Goal: Task Accomplishment & Management: Manage account settings

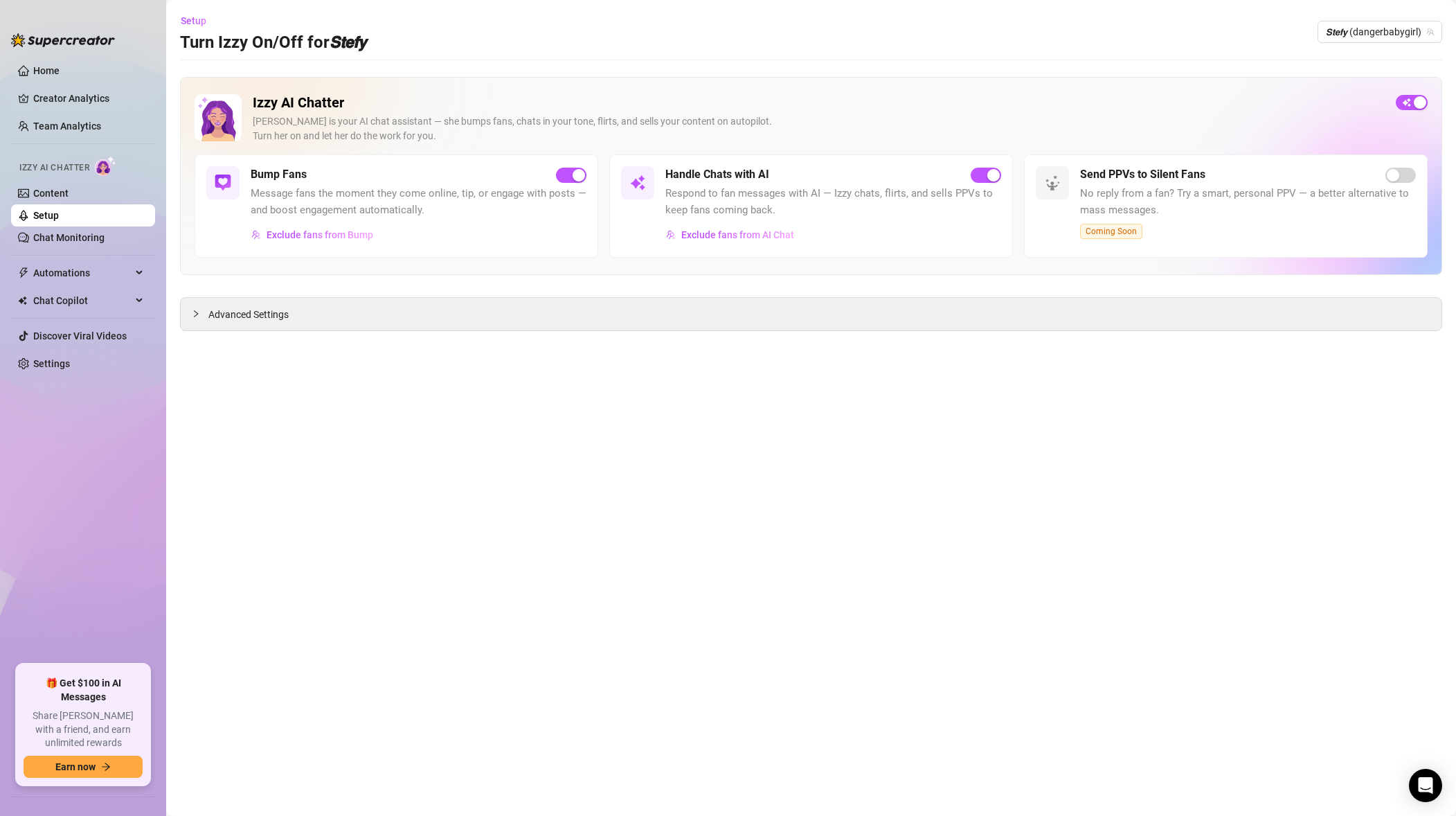
click at [59, 210] on link "Setup" at bounding box center [46, 215] width 26 height 11
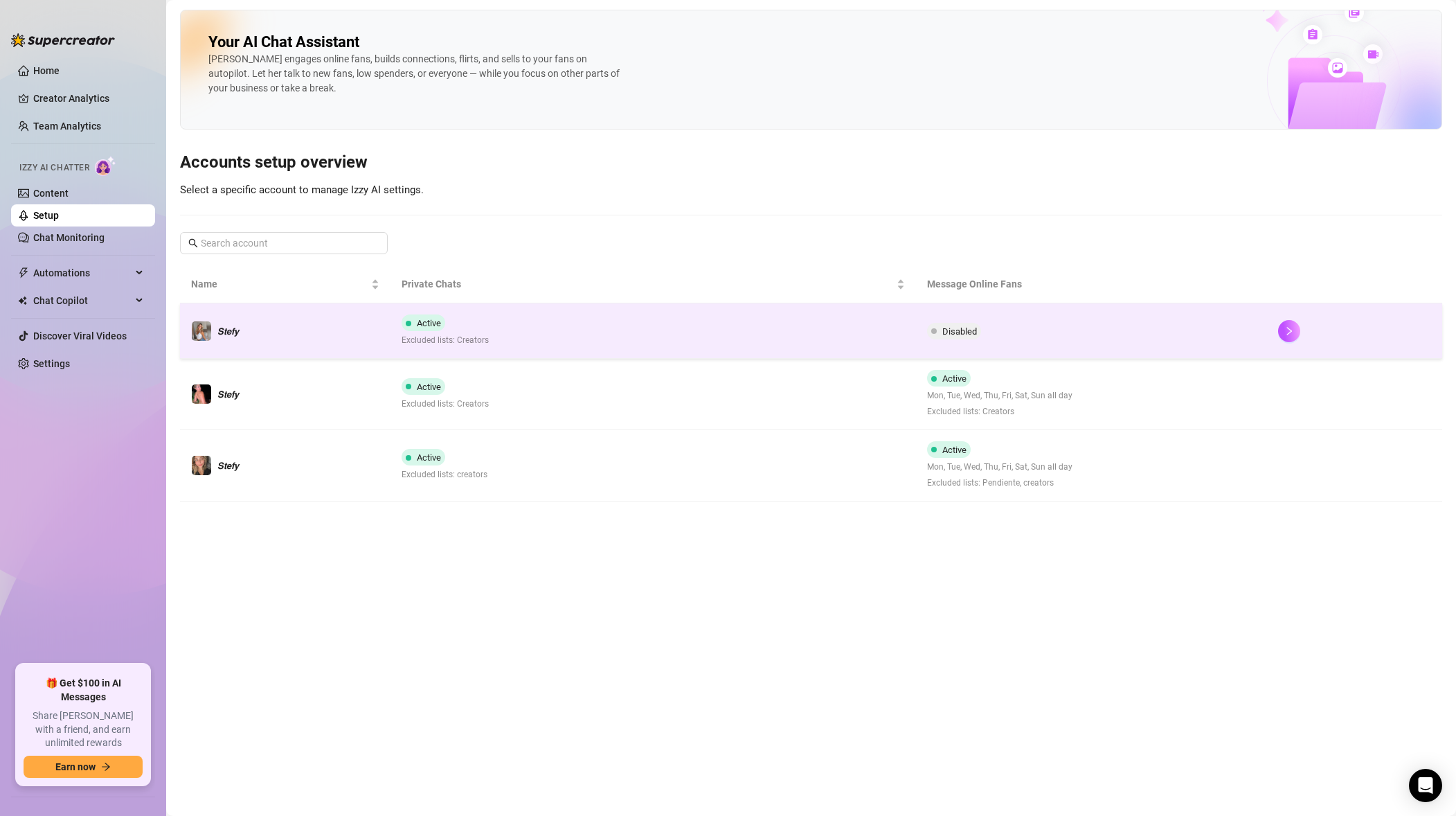
click at [1034, 331] on td "Disabled" at bounding box center [1091, 331] width 350 height 56
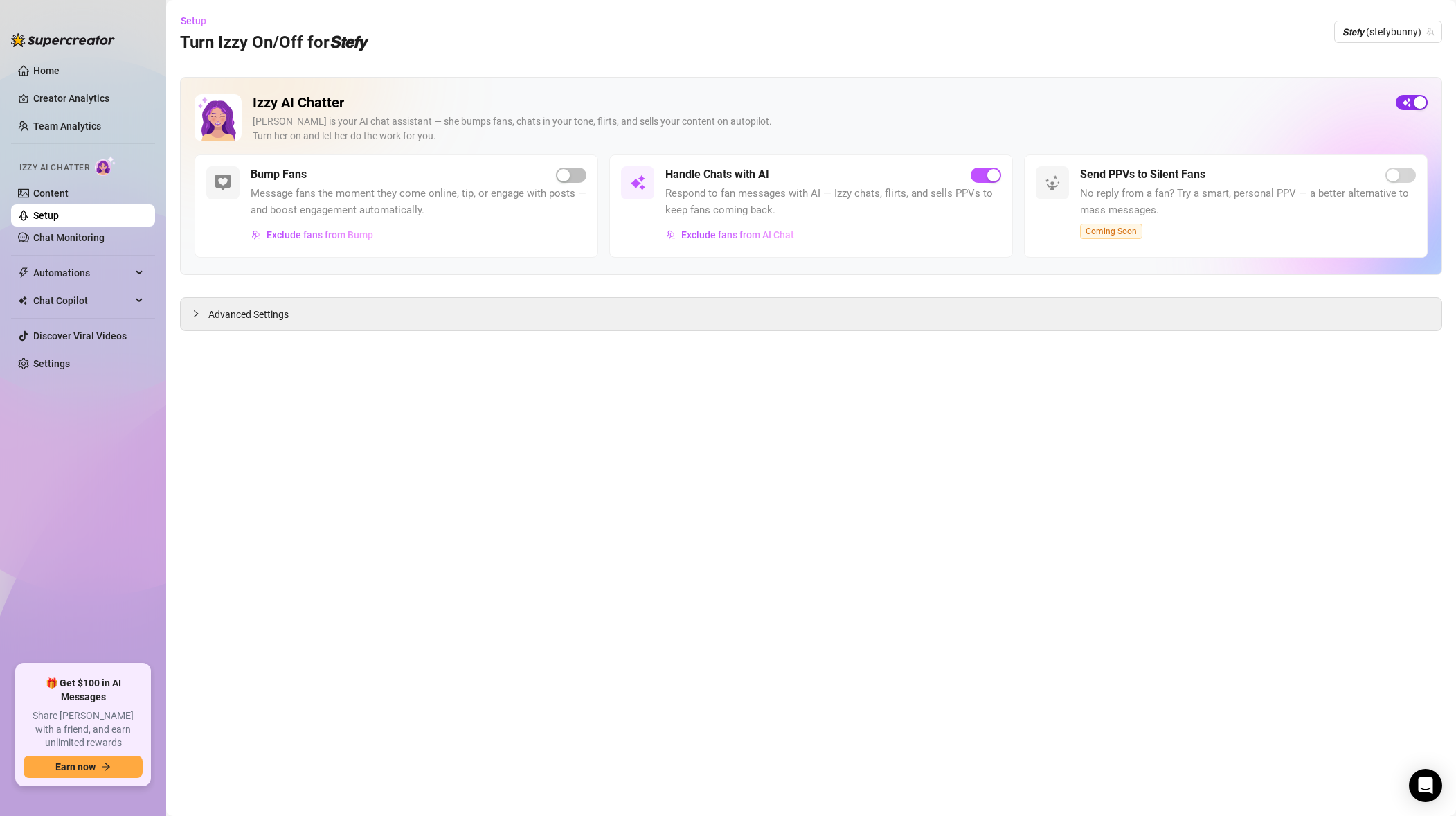
click at [1414, 100] on div "button" at bounding box center [1420, 103] width 13 height 13
click at [1405, 36] on span "𝙎𝙩𝙚𝙛𝙮 (stefybunny)" at bounding box center [1388, 32] width 92 height 21
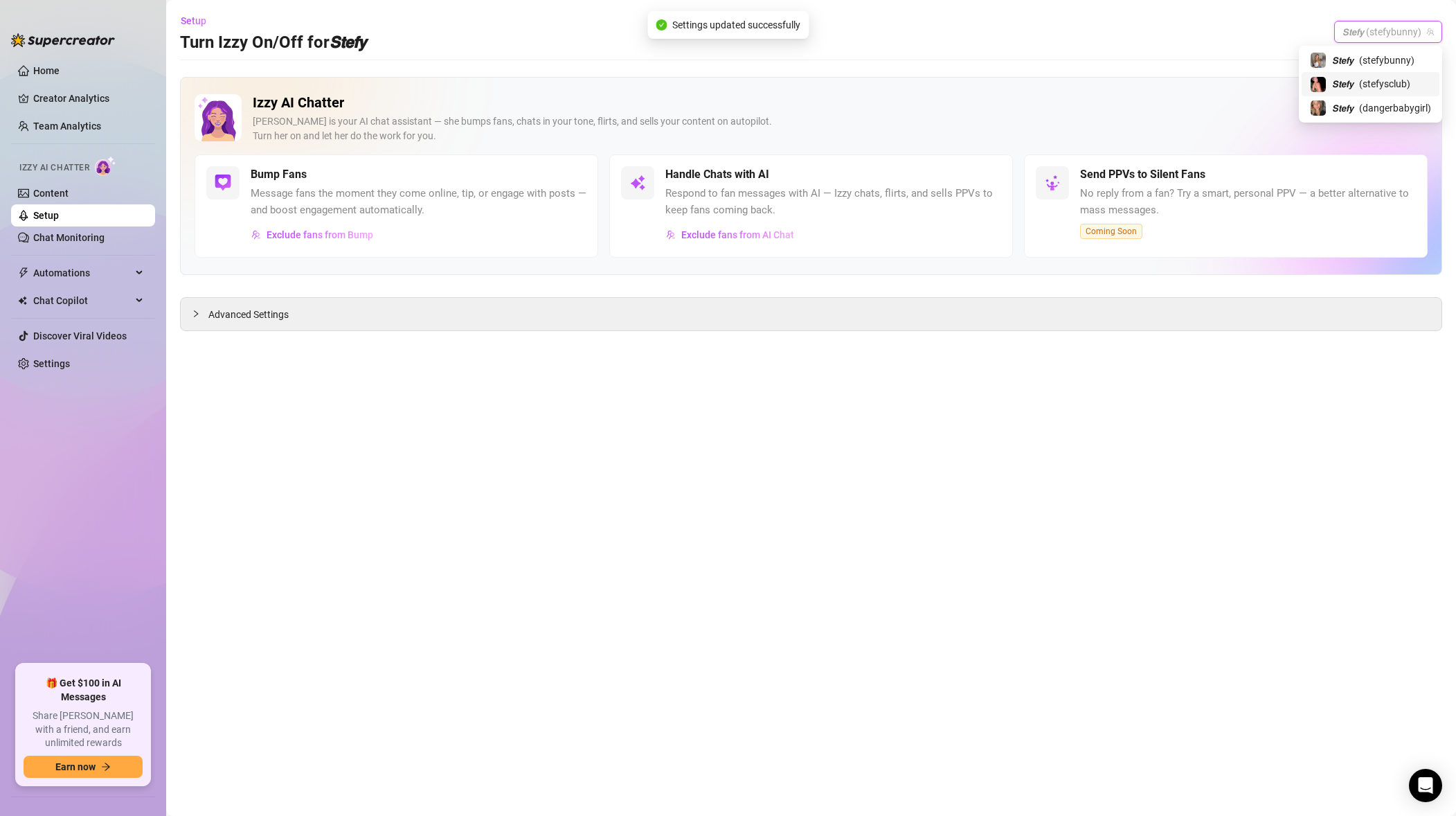
click at [1393, 81] on span "( stefysclub )" at bounding box center [1384, 84] width 51 height 15
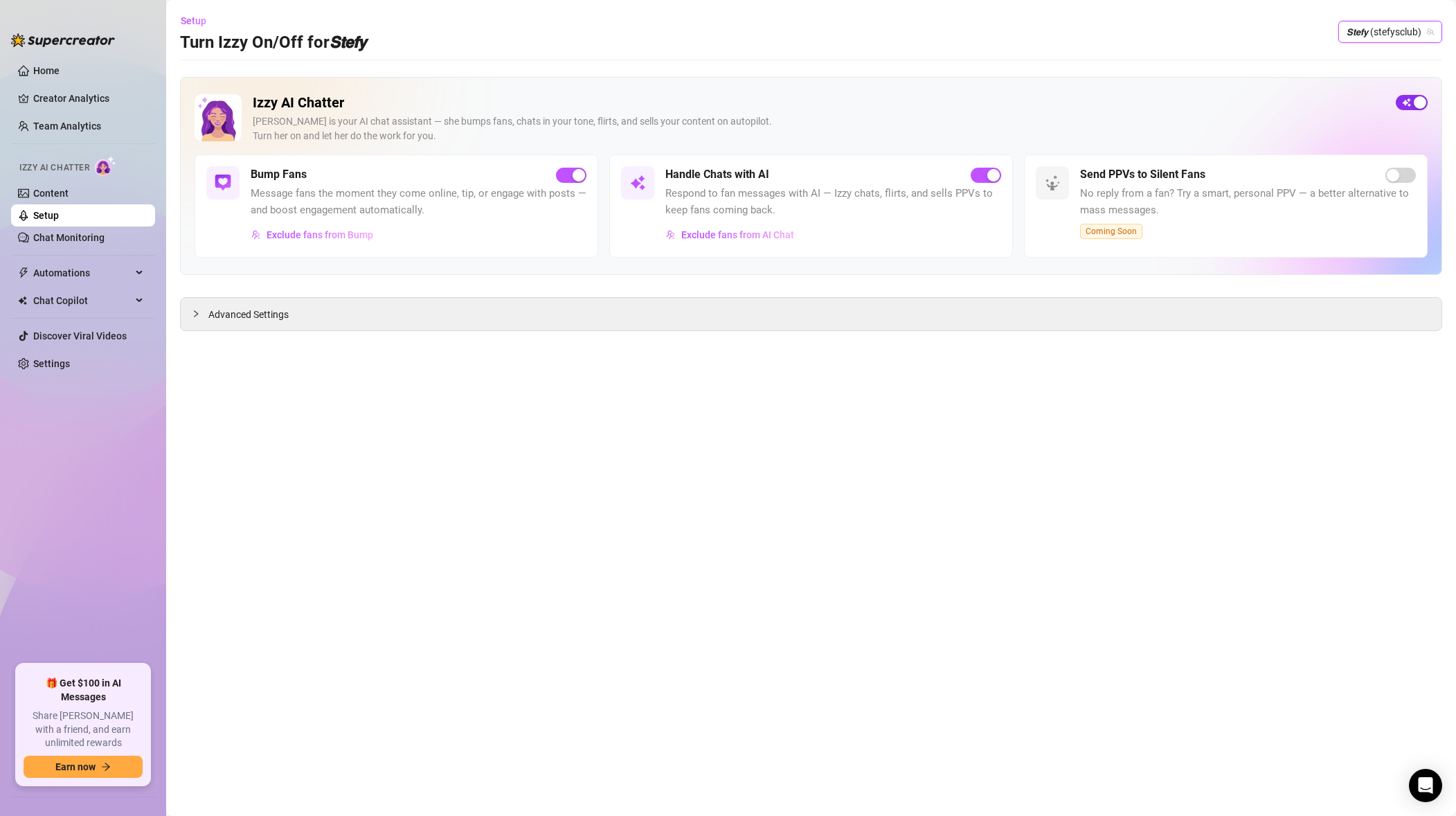
click at [1417, 101] on div "button" at bounding box center [1420, 103] width 13 height 13
click at [1381, 39] on span "𝙎𝙩𝙚𝙛𝙮 (stefysclub)" at bounding box center [1390, 32] width 88 height 21
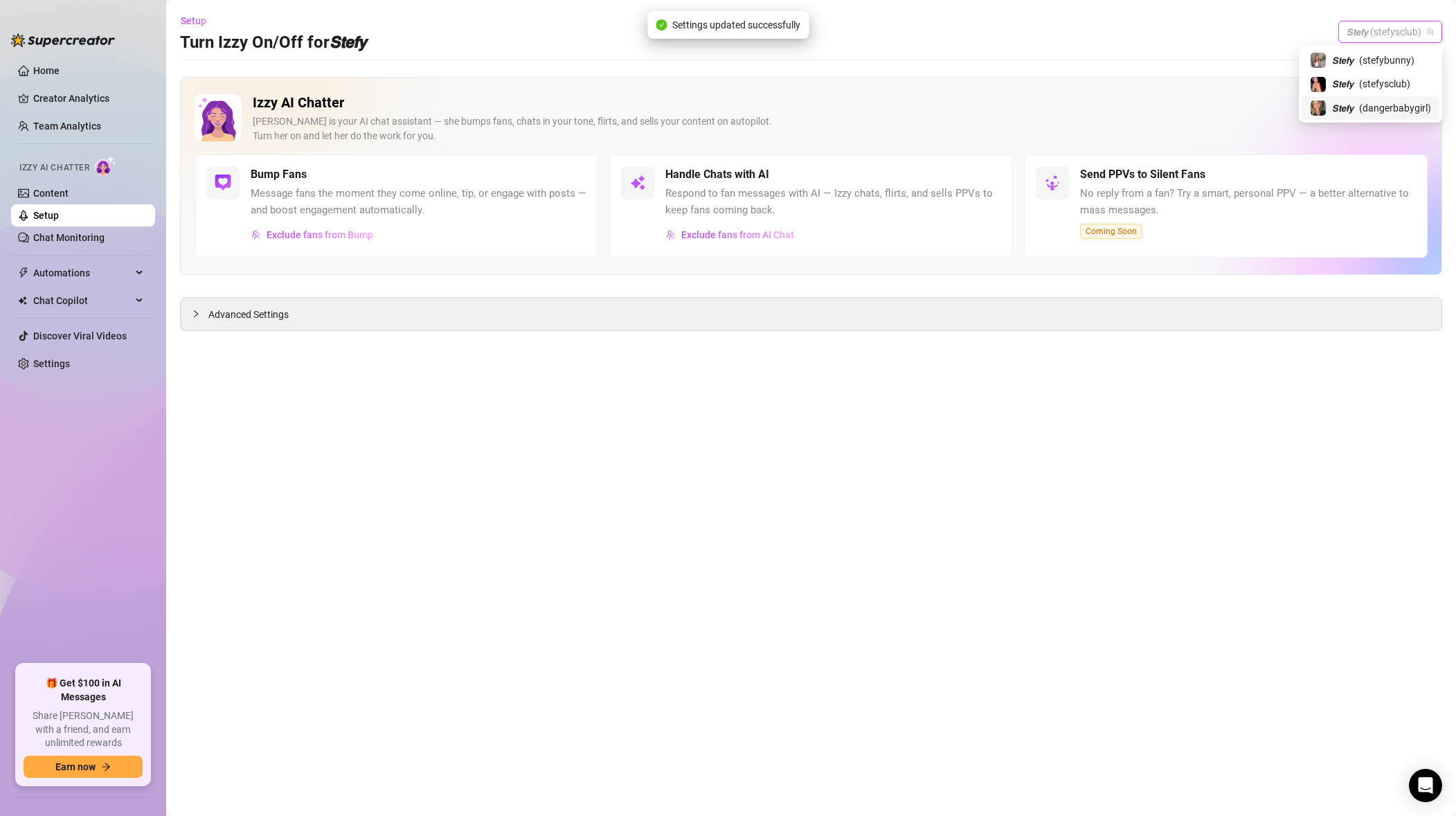
click at [1369, 112] on span "( dangerbabygirl )" at bounding box center [1395, 108] width 72 height 15
click at [1414, 108] on span "button" at bounding box center [1412, 103] width 32 height 15
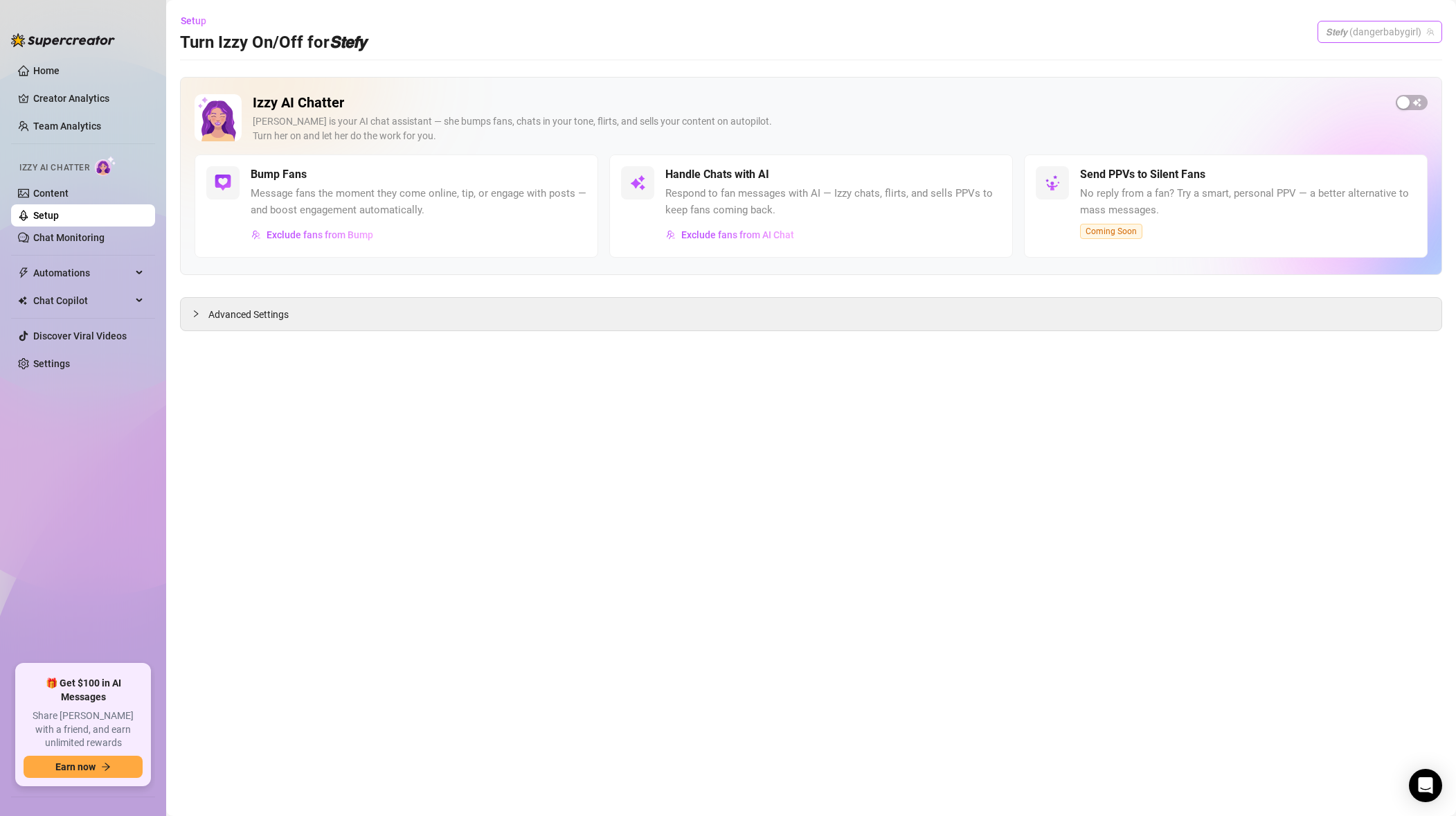
click at [1388, 31] on span "𝙎𝙩𝙚𝙛𝙮 (dangerbabygirl)" at bounding box center [1379, 32] width 108 height 21
click at [1388, 67] on span "( stefybunny )" at bounding box center [1387, 60] width 56 height 15
click at [1391, 36] on span "𝙎𝙩𝙚𝙛𝙮 (stefybunny)" at bounding box center [1388, 32] width 92 height 21
click at [1379, 106] on span "( dangerbabygirl )" at bounding box center [1395, 108] width 72 height 15
